Goal: Task Accomplishment & Management: Manage account settings

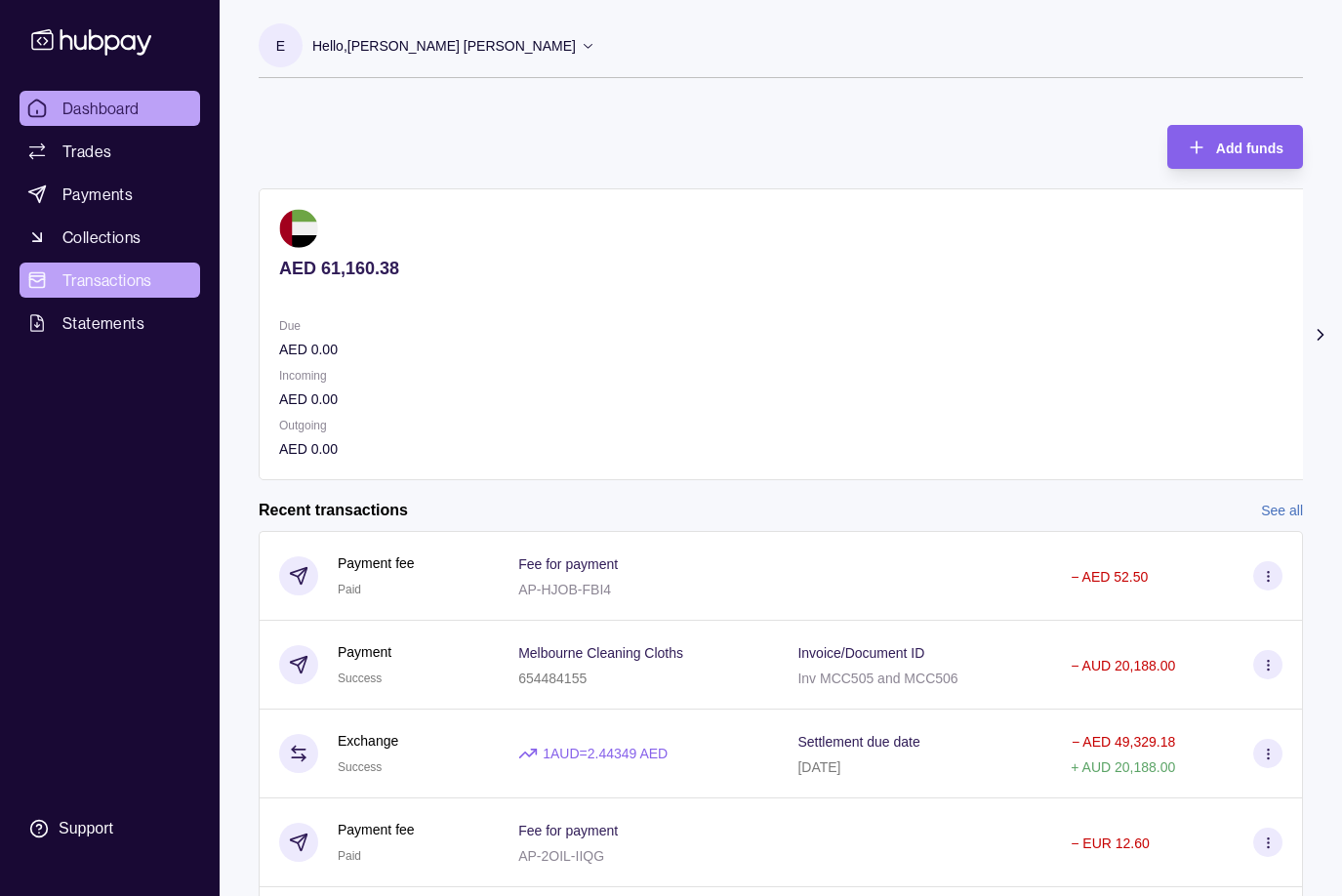
click at [99, 276] on span "Transactions" at bounding box center [107, 280] width 90 height 24
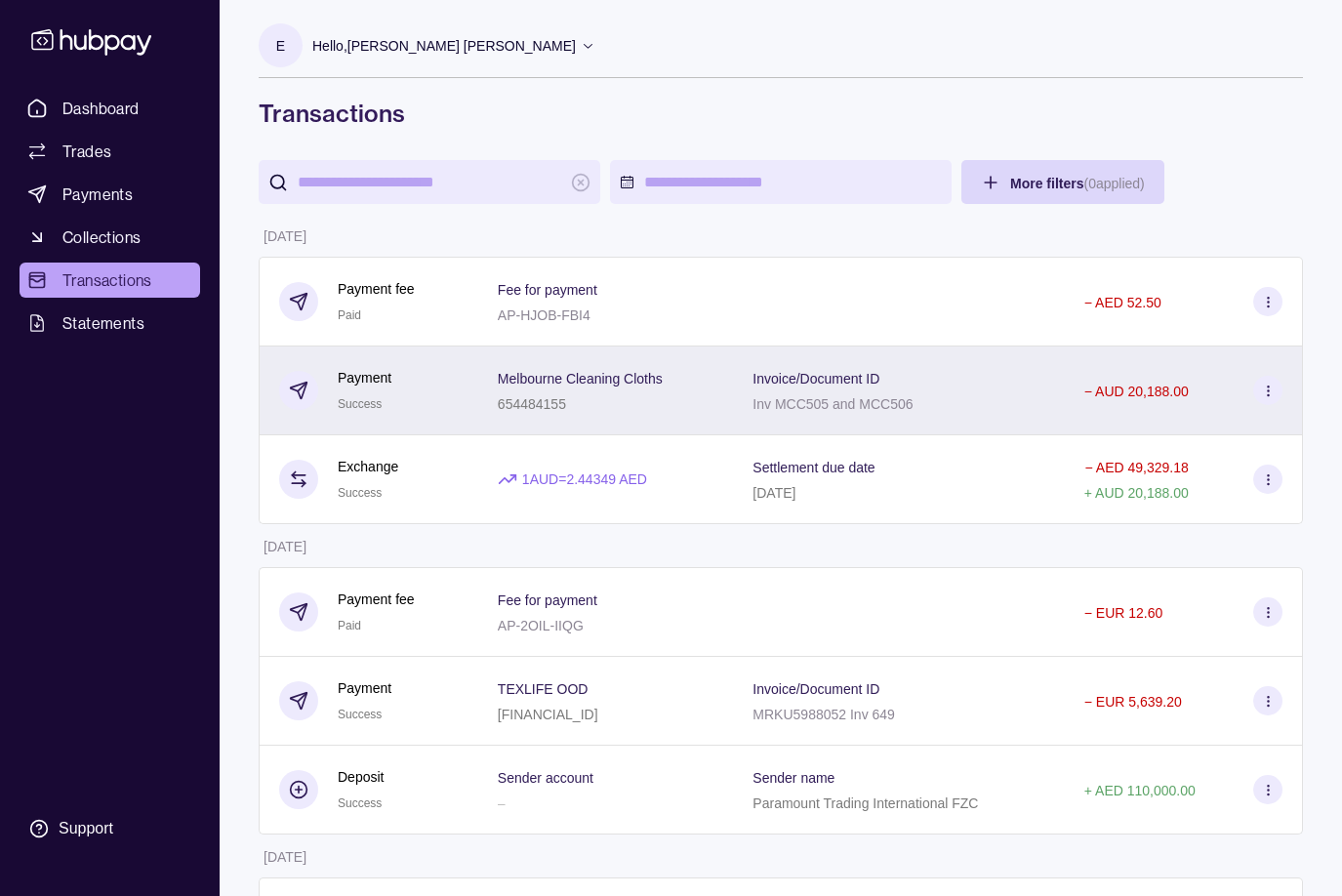
click at [1268, 387] on circle at bounding box center [1267, 386] width 1 height 1
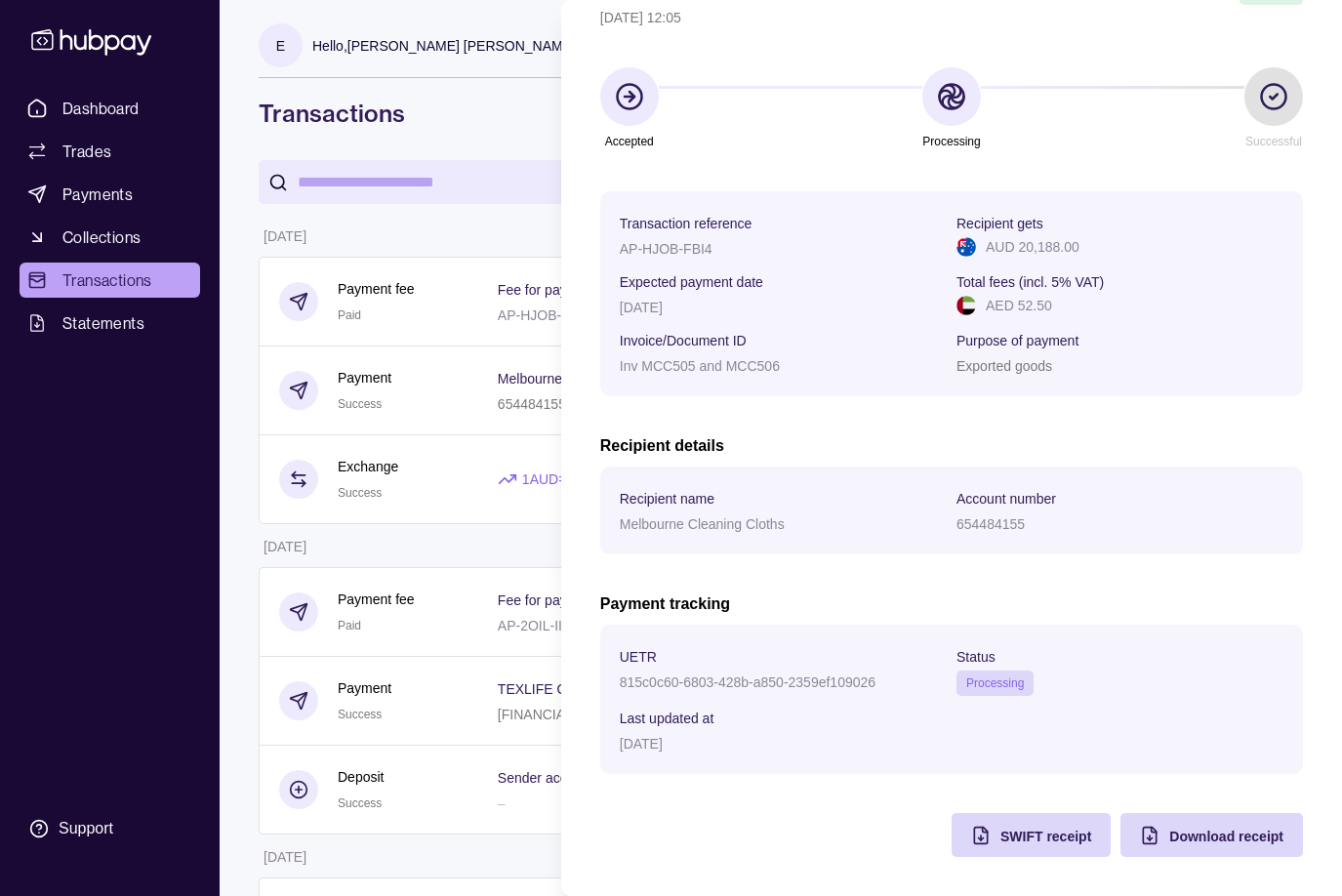
scroll to position [124, 0]
click at [1012, 830] on span "SWIFT receipt" at bounding box center [1046, 837] width 91 height 16
click at [1275, 98] on icon at bounding box center [1274, 97] width 8 height 5
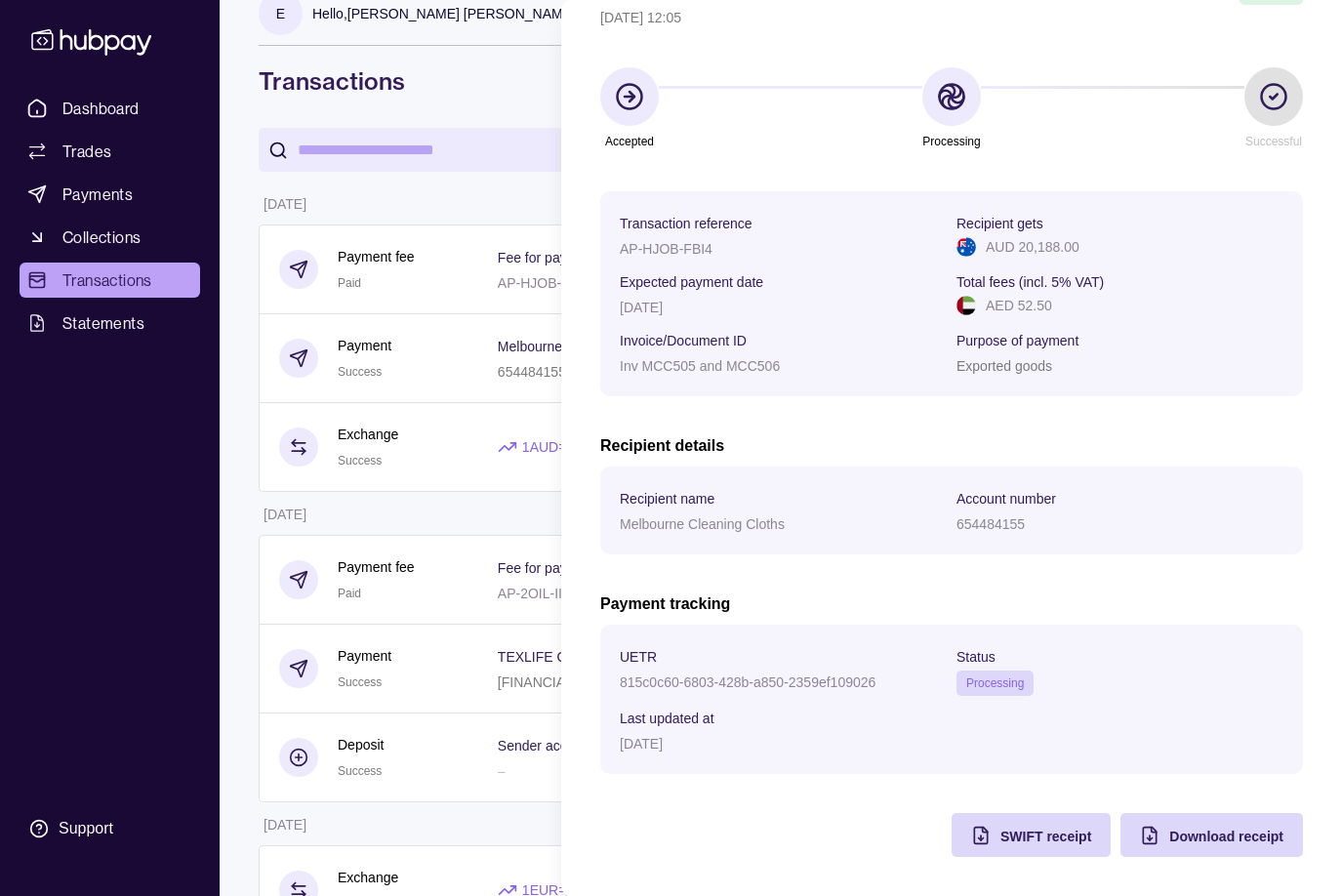
scroll to position [35, 0]
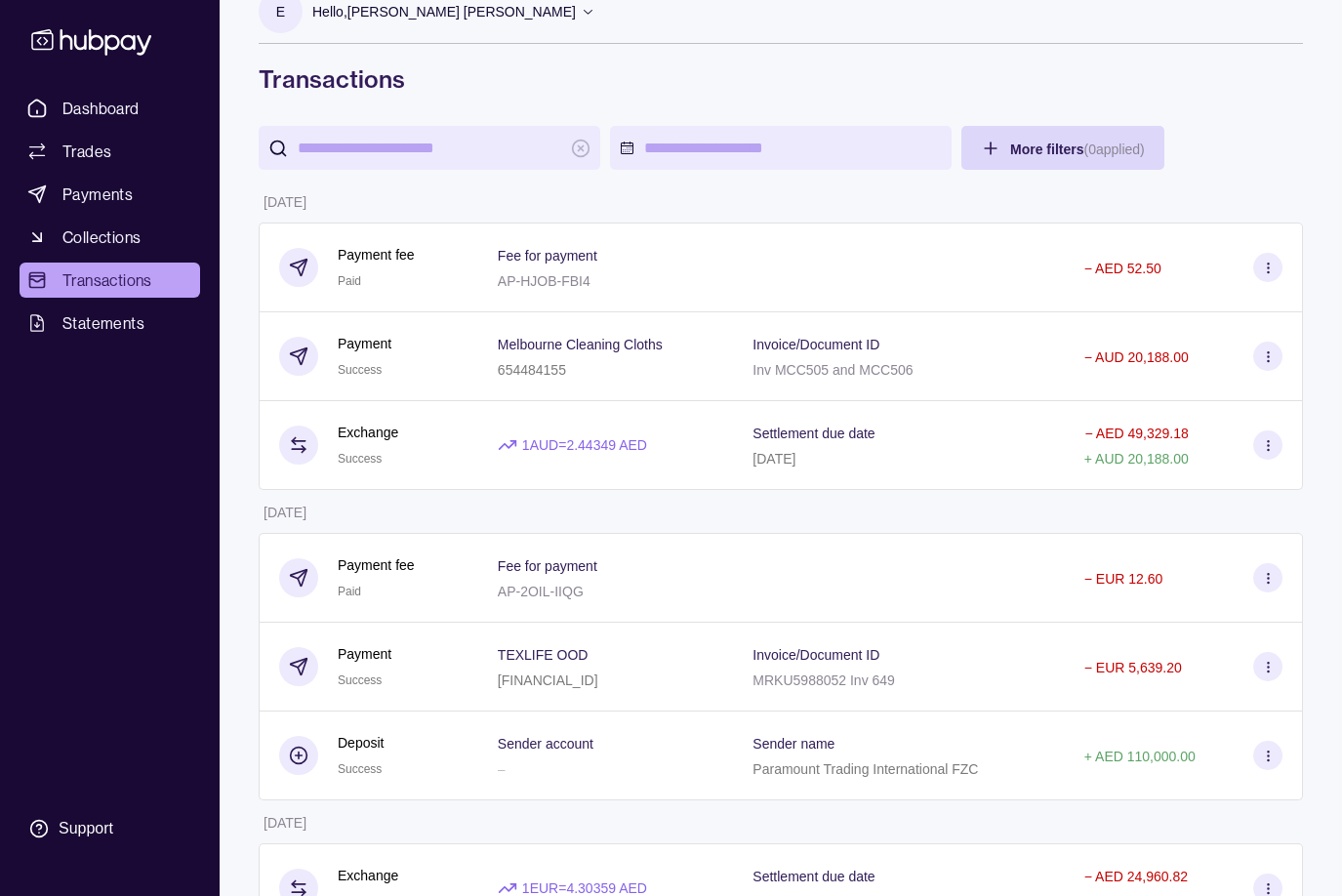
click at [511, 49] on html "Dashboard Trades Payments Collections Transactions Statements Support E Hello, …" at bounding box center [671, 646] width 1342 height 1361
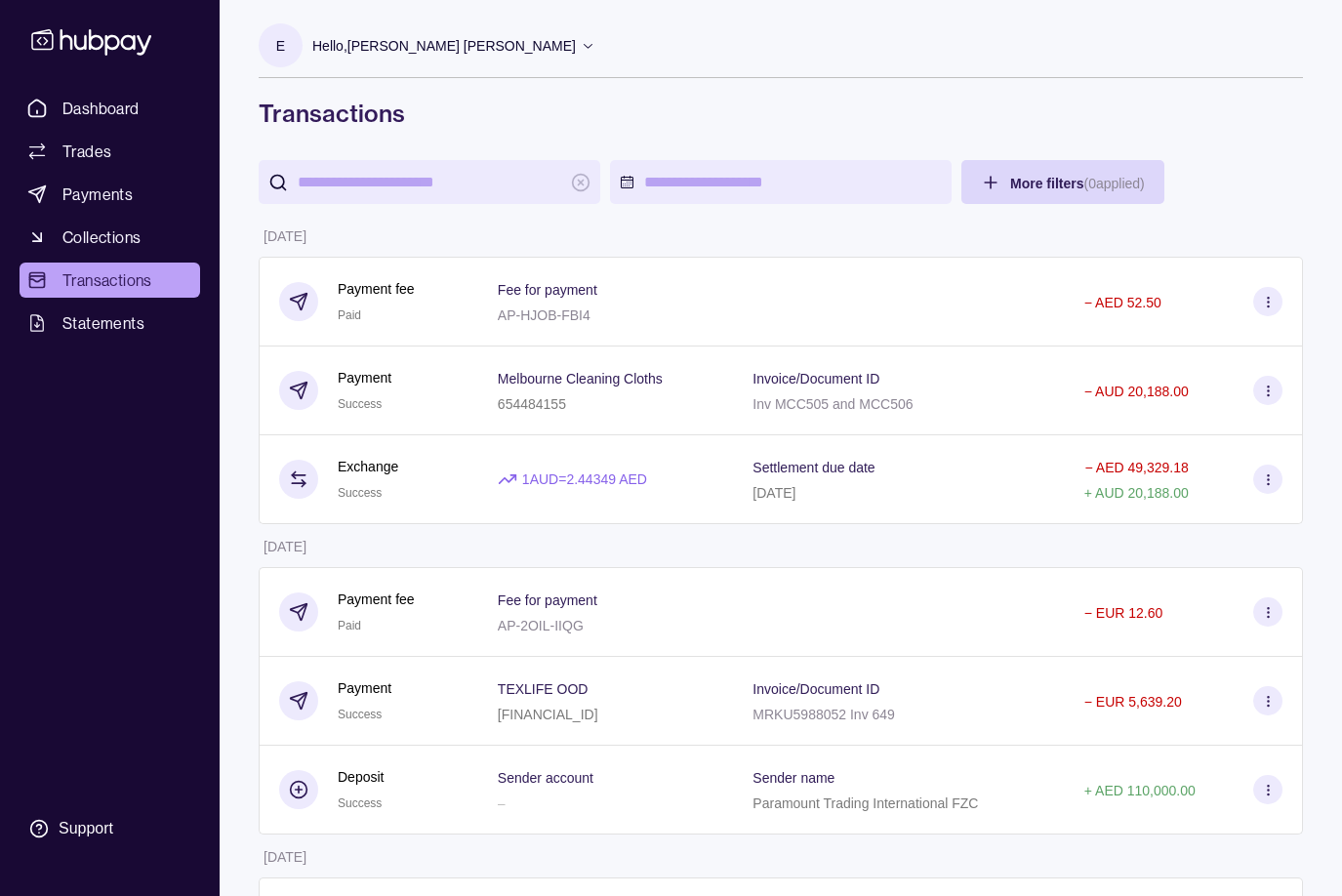
scroll to position [0, 0]
click at [581, 45] on icon at bounding box center [587, 45] width 15 height 15
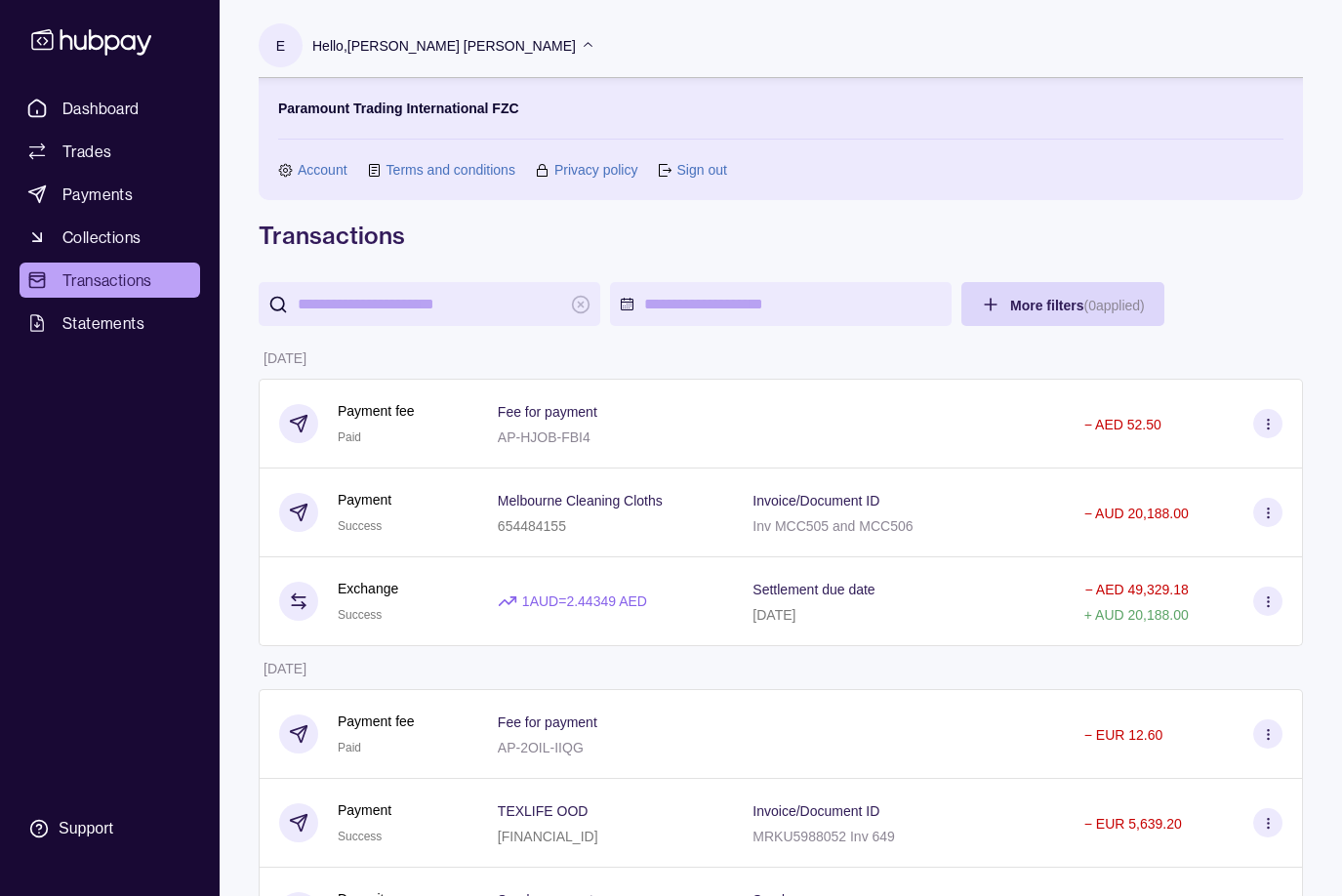
click at [690, 167] on link "Sign out" at bounding box center [701, 170] width 49 height 22
